Goal: Transaction & Acquisition: Obtain resource

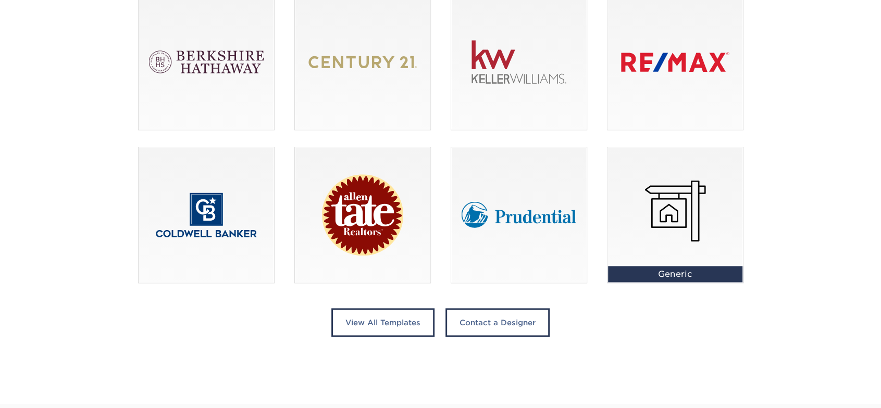
scroll to position [769, 0]
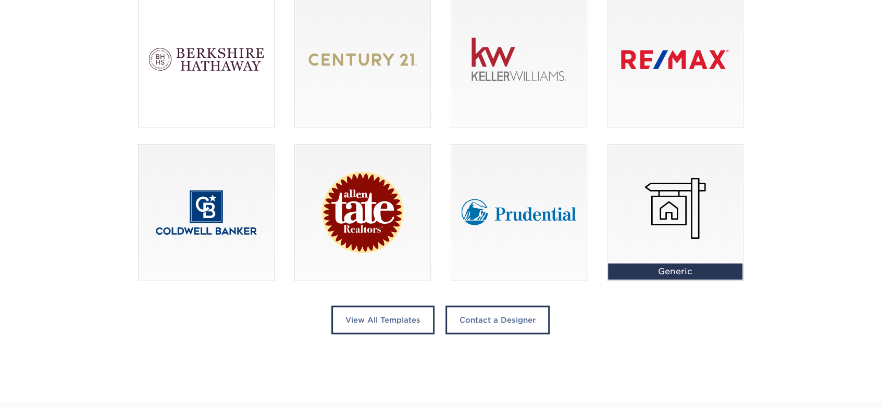
click at [237, 108] on div at bounding box center [206, 59] width 135 height 135
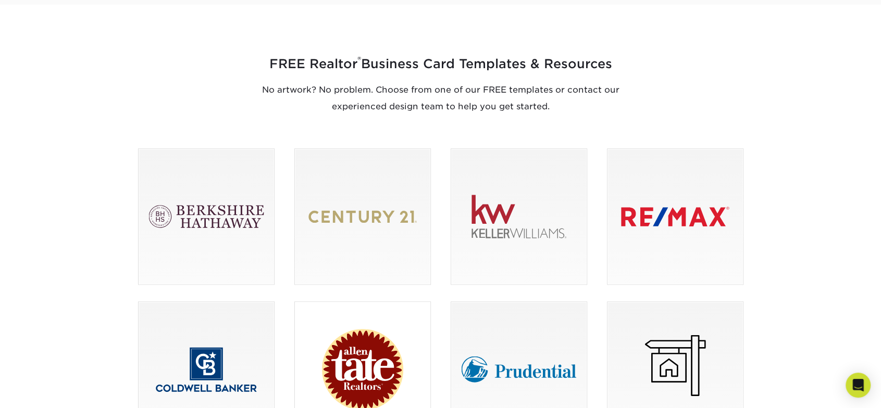
scroll to position [592, 0]
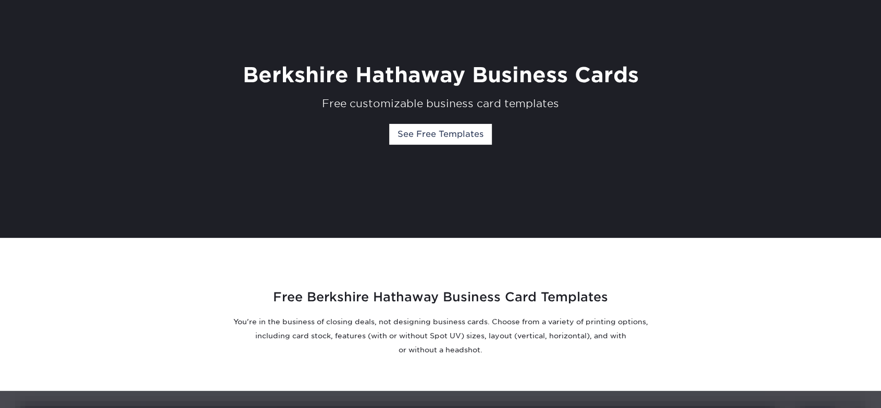
scroll to position [139, 0]
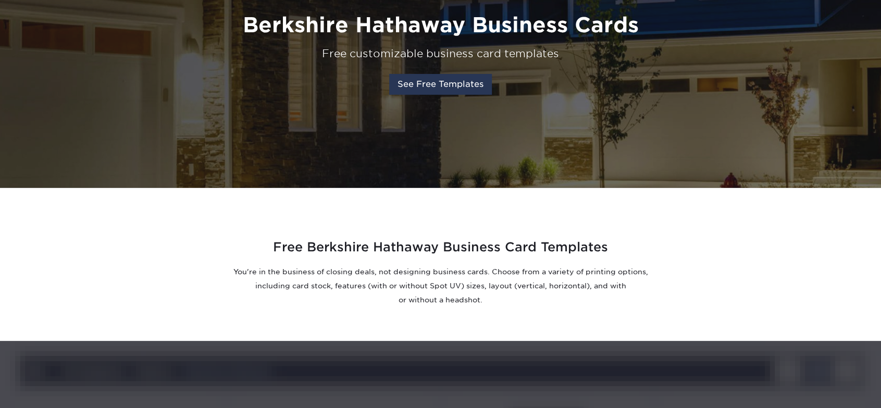
click at [447, 81] on link "See Free Templates" at bounding box center [440, 84] width 103 height 21
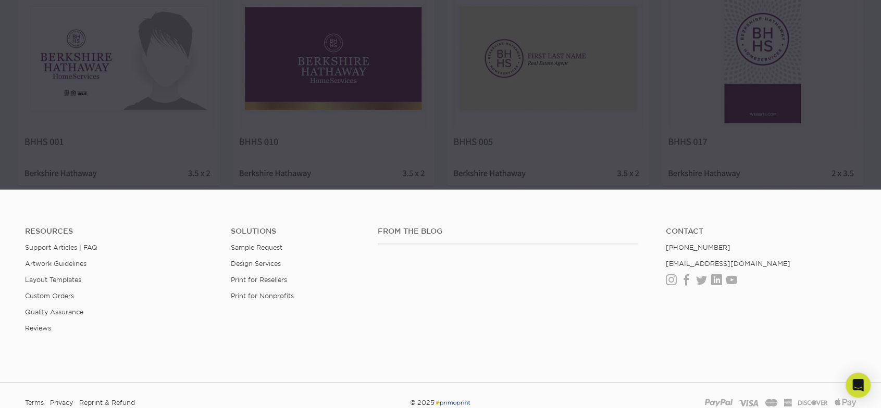
scroll to position [783, 0]
